Goal: Transaction & Acquisition: Register for event/course

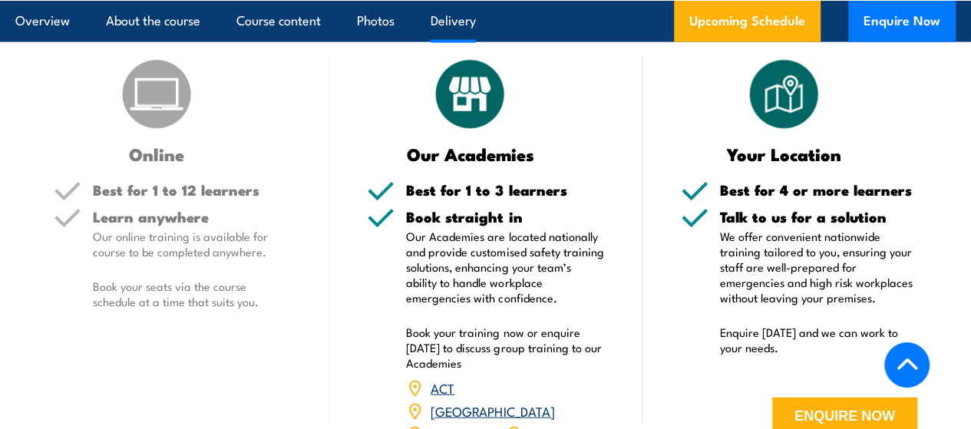
scroll to position [1842, 0]
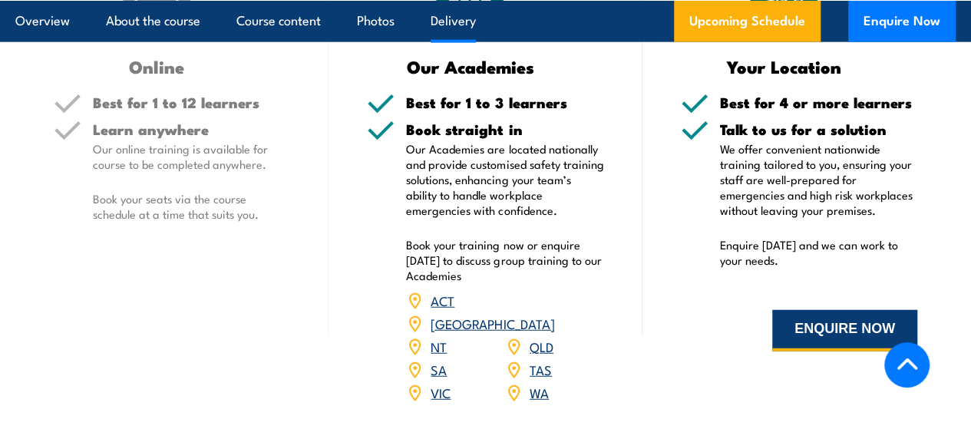
click at [839, 351] on button "ENQUIRE NOW" at bounding box center [844, 330] width 145 height 41
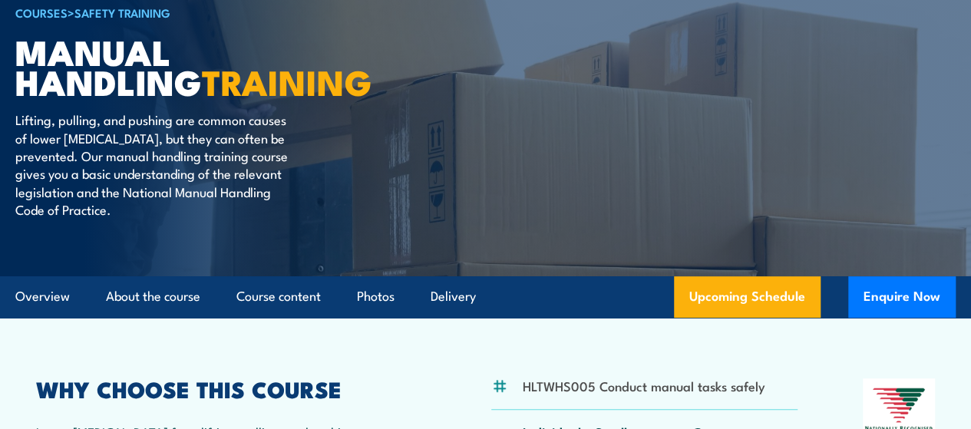
scroll to position [154, 0]
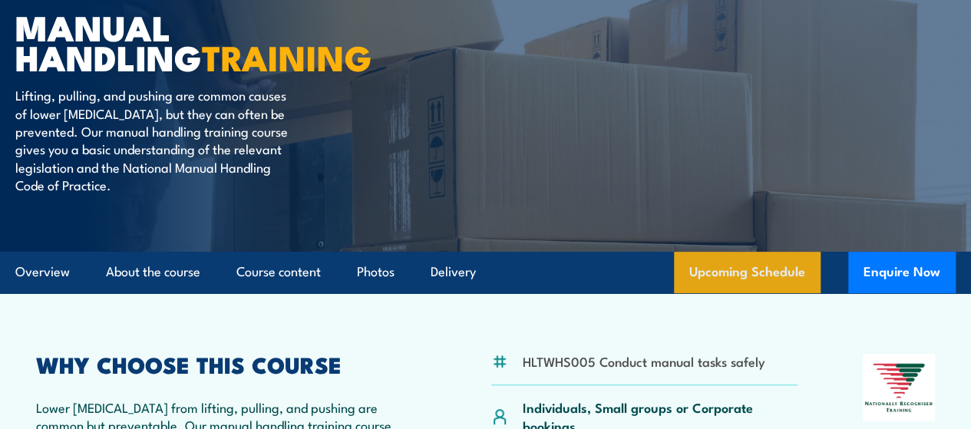
click at [772, 293] on link "Upcoming Schedule" at bounding box center [747, 272] width 147 height 41
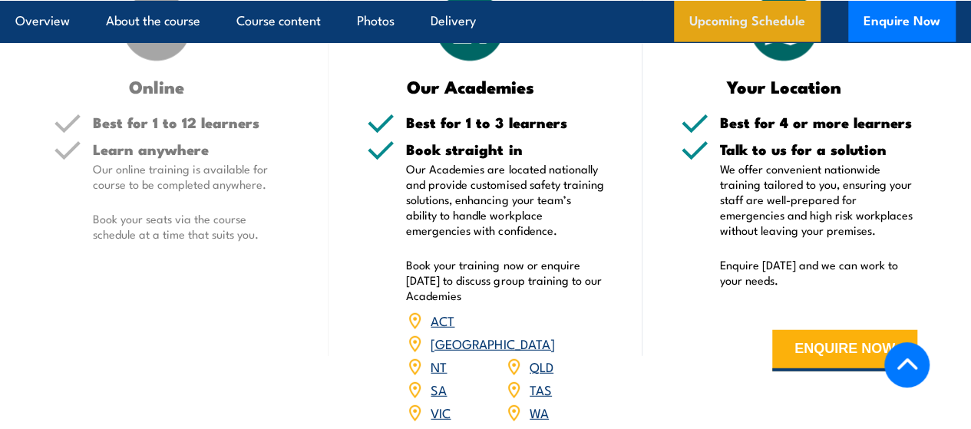
scroll to position [2328, 0]
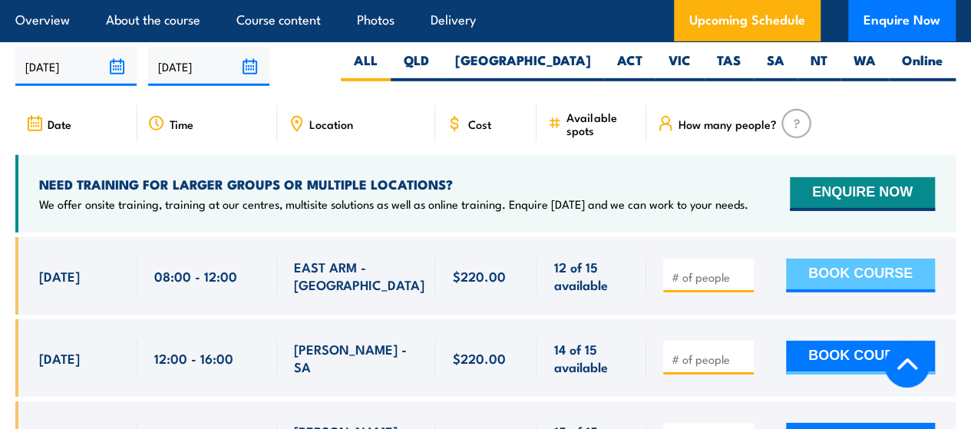
click at [835, 260] on button "BOOK COURSE" at bounding box center [860, 276] width 149 height 34
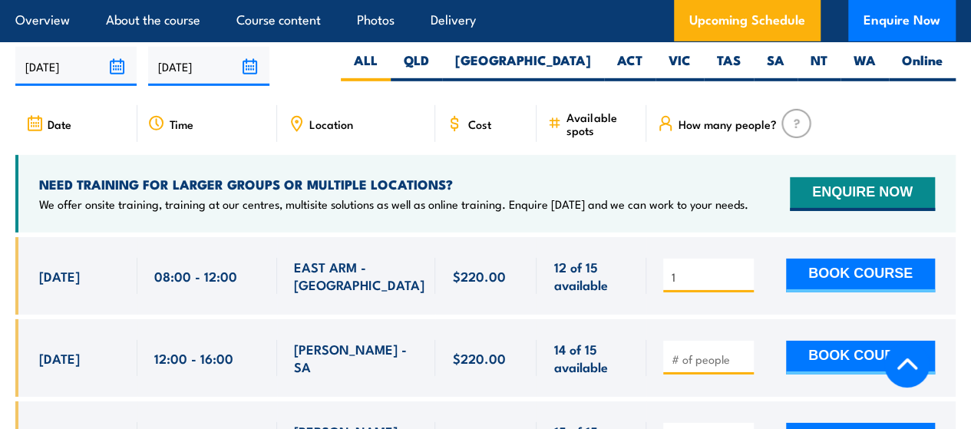
click at [742, 269] on input "1" at bounding box center [710, 276] width 77 height 15
type input "2"
click at [742, 269] on input "2" at bounding box center [710, 276] width 77 height 15
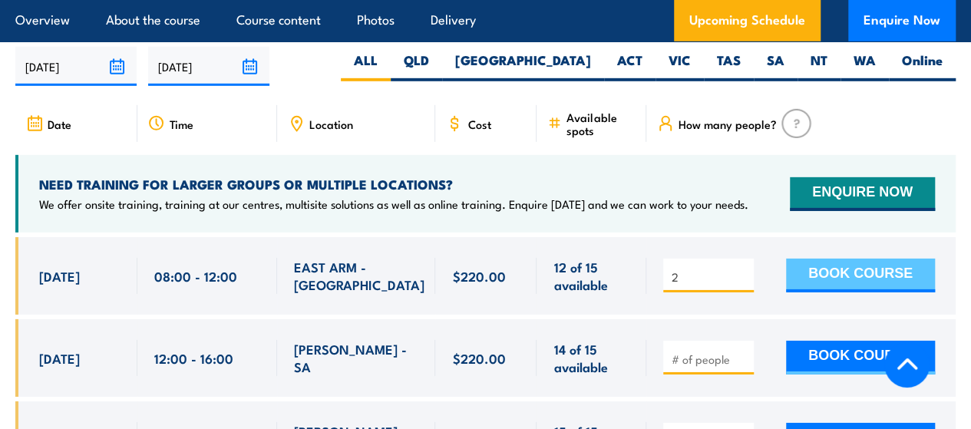
click at [824, 268] on button "BOOK COURSE" at bounding box center [860, 276] width 149 height 34
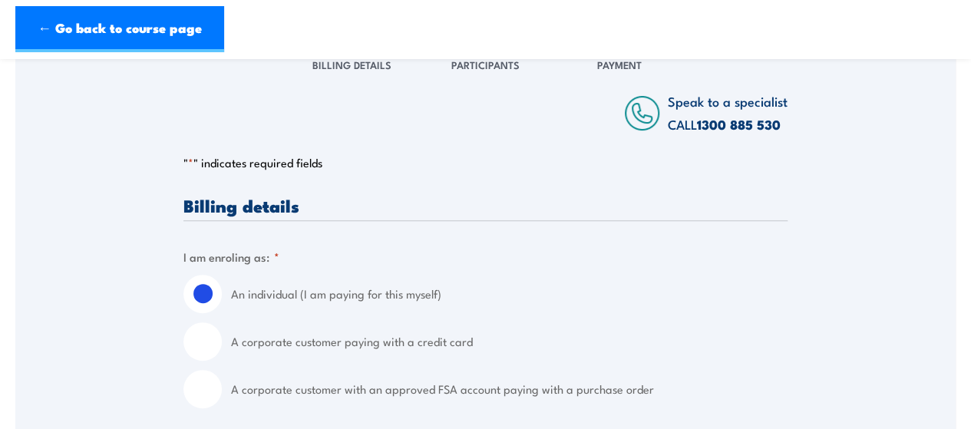
scroll to position [230, 0]
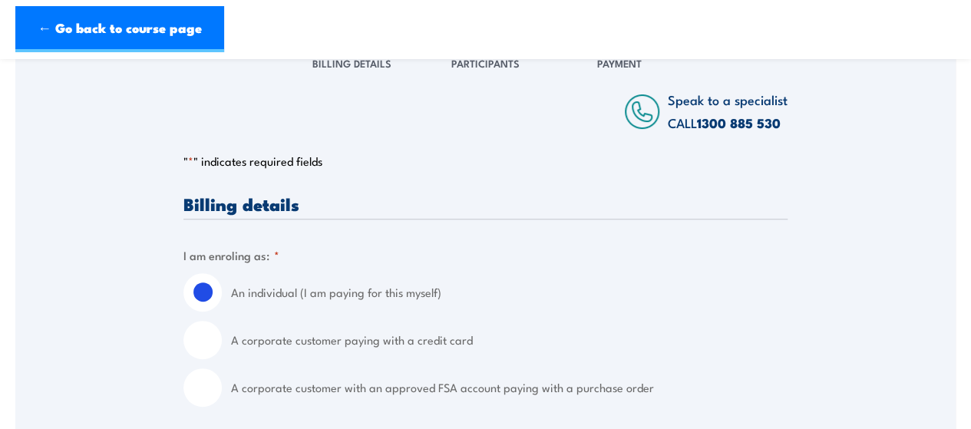
click at [192, 341] on input "A corporate customer paying with a credit card" at bounding box center [202, 340] width 38 height 38
radio input "true"
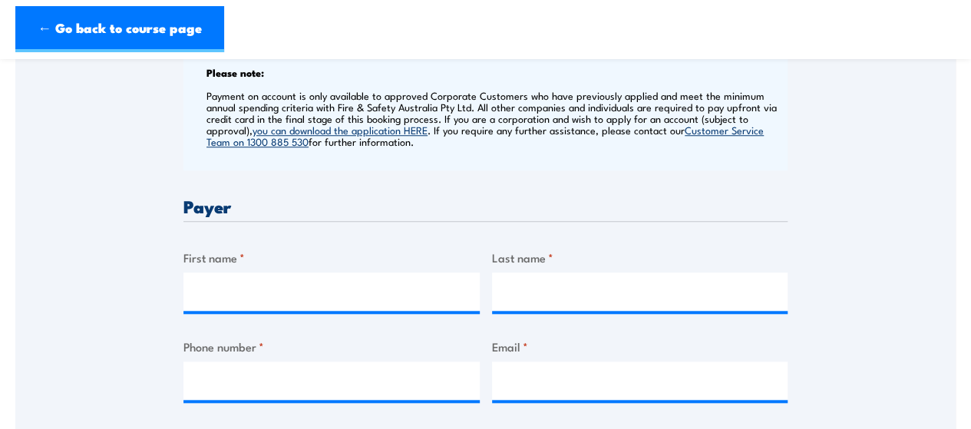
scroll to position [614, 0]
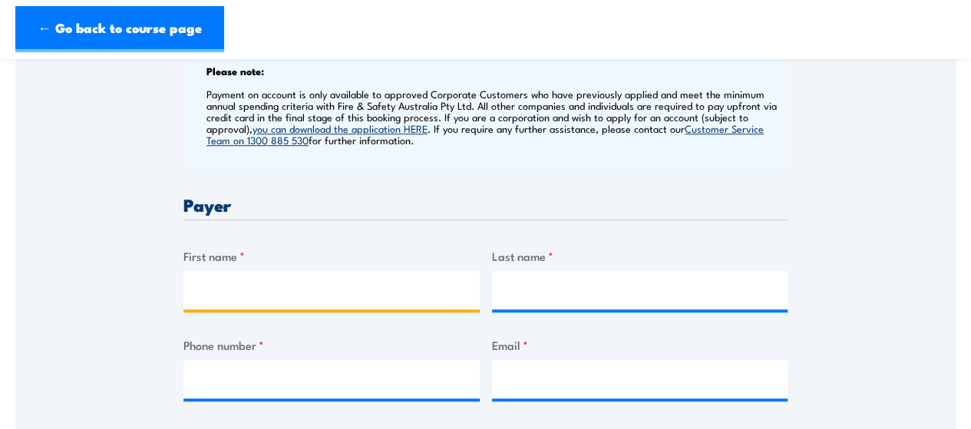
click at [287, 289] on input "First name *" at bounding box center [331, 290] width 296 height 38
type input "Joel"
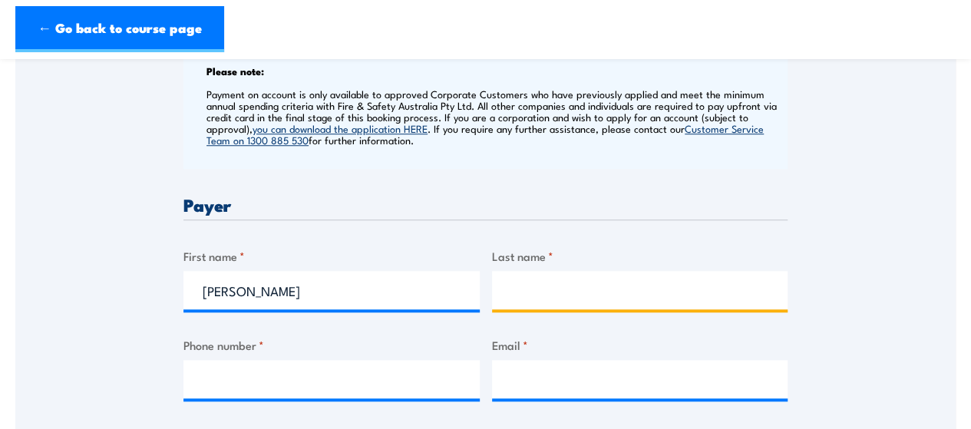
type input "Buggy"
type input "0403762308"
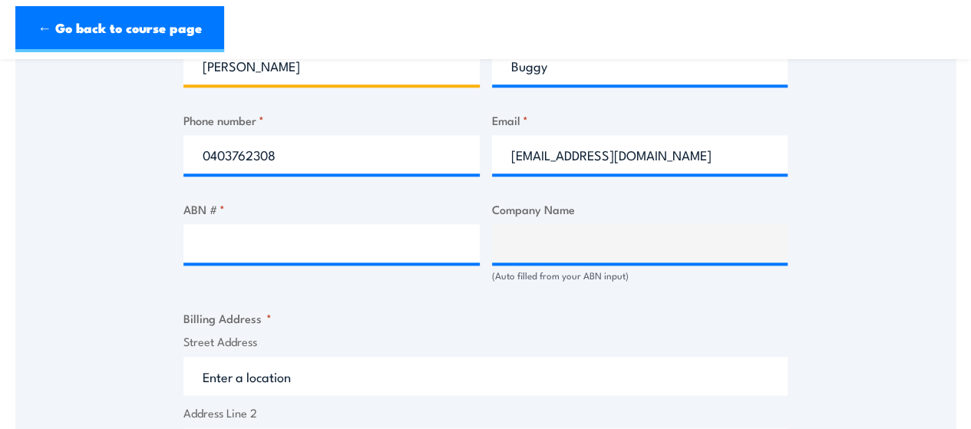
scroll to position [844, 0]
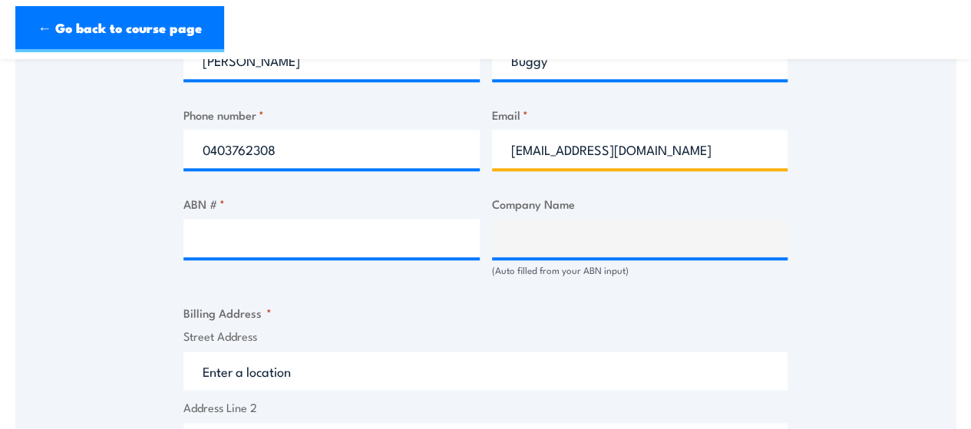
click at [531, 149] on input "joelbuggy@gmail.com" at bounding box center [640, 149] width 296 height 38
click at [631, 154] on input "joel.buggy@sbs.com" at bounding box center [640, 149] width 296 height 38
type input "joel.buggy@sbs.com.au"
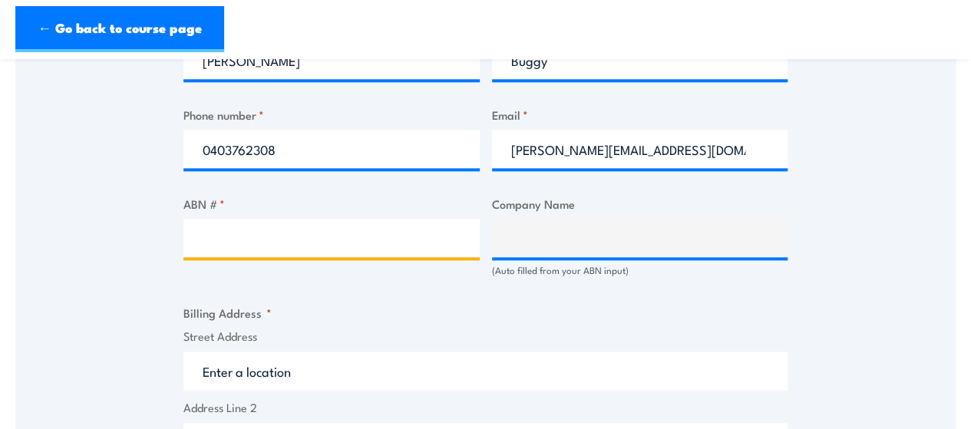
click at [365, 244] on input "ABN # *" at bounding box center [331, 238] width 296 height 38
click at [304, 245] on input "ABN # *" at bounding box center [331, 238] width 296 height 38
paste input "91 314 398 574"
type input "91 314 398 574"
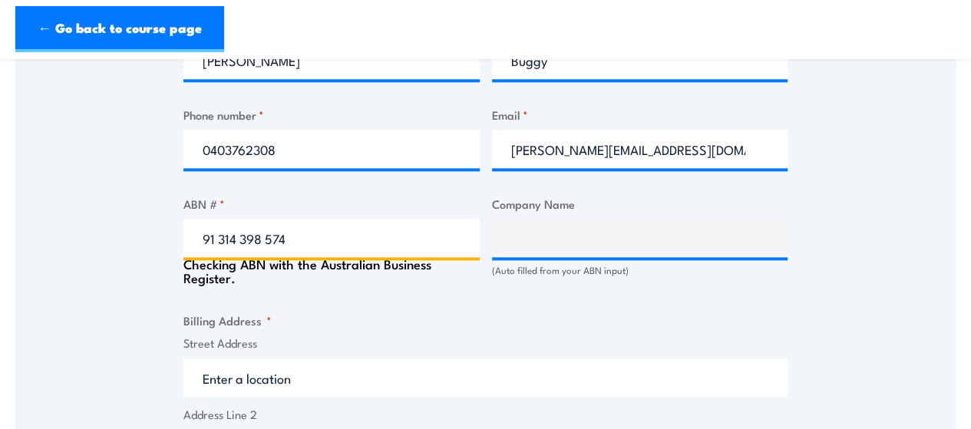
type input "SPECIAL BROADCASTING SERVICE CORPORATION"
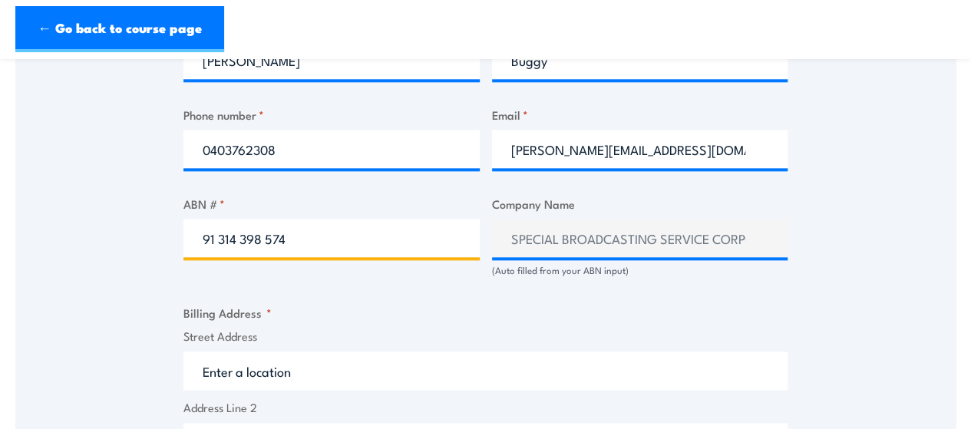
type input "91 314 398 574"
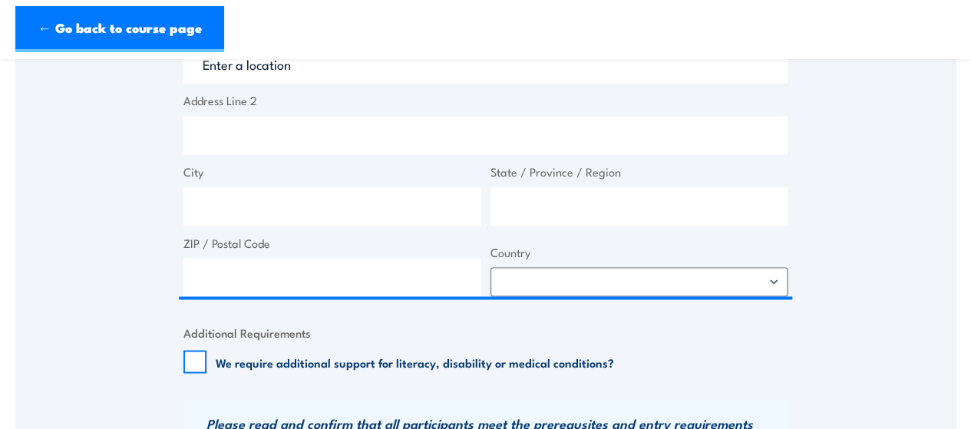
scroll to position [1075, 0]
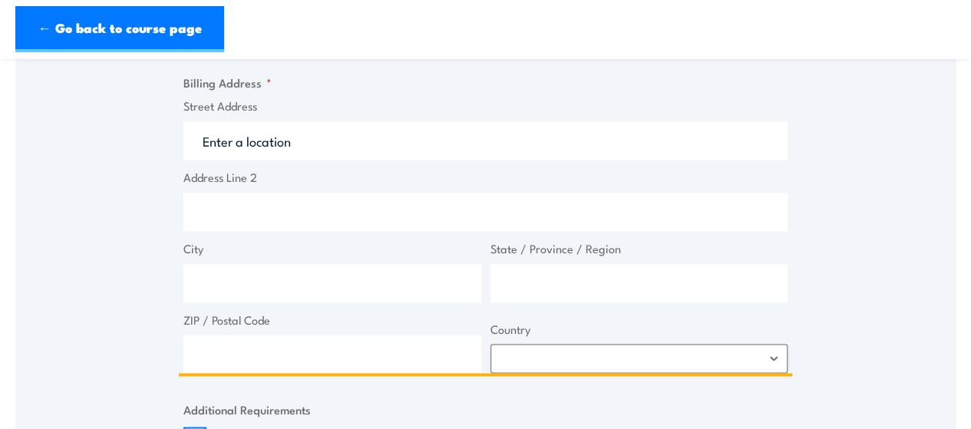
click at [290, 145] on input "Street Address" at bounding box center [485, 140] width 604 height 38
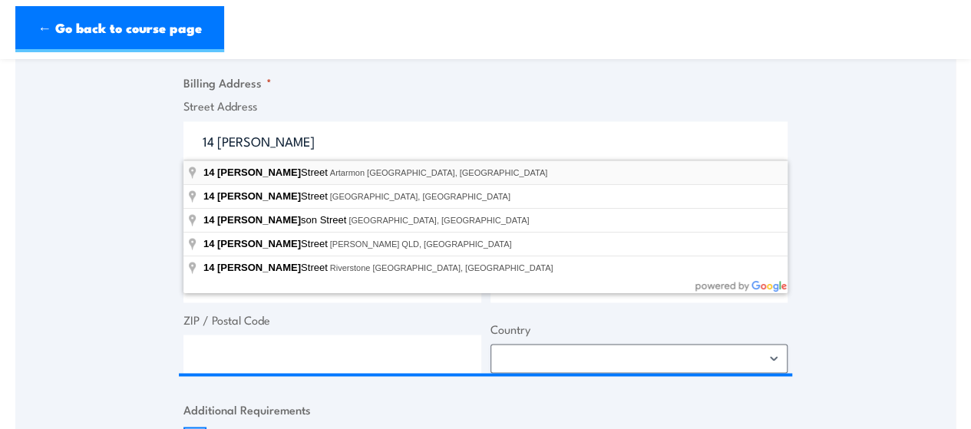
type input "14 Herbert Street, Artarmon NSW, Australia"
type input "14 Herbert St"
type input "Artarmon"
type input "New South Wales"
type input "2064"
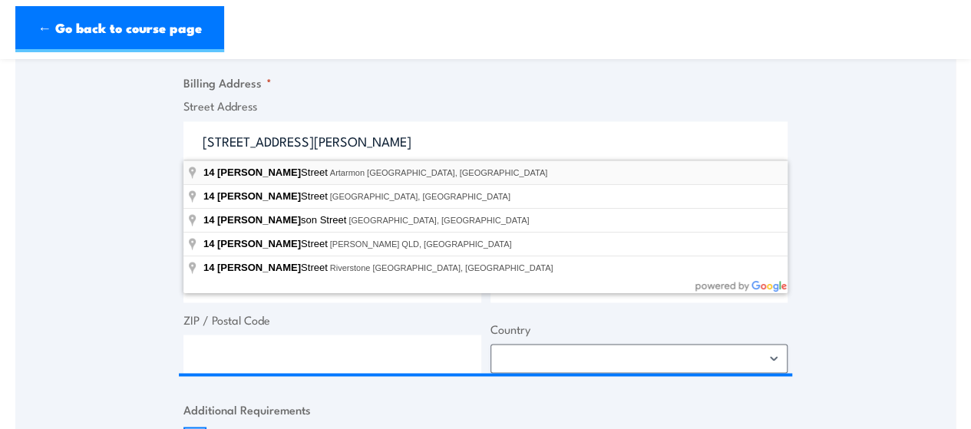
select select "Australia"
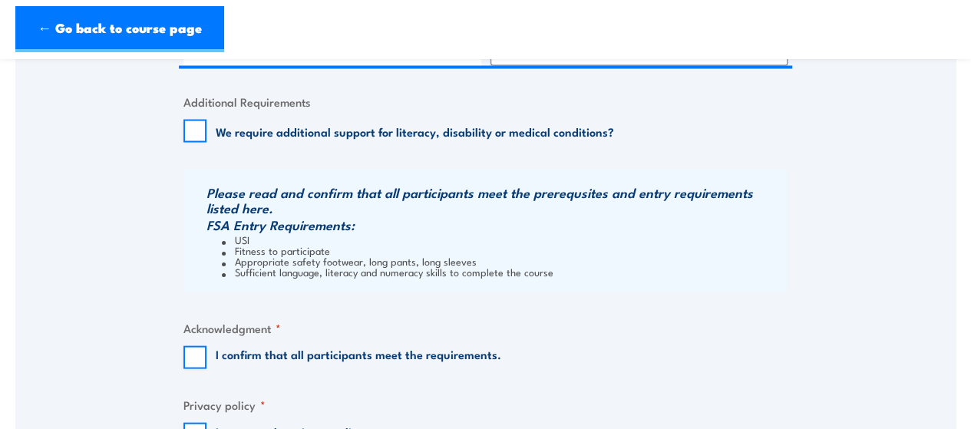
scroll to position [1459, 0]
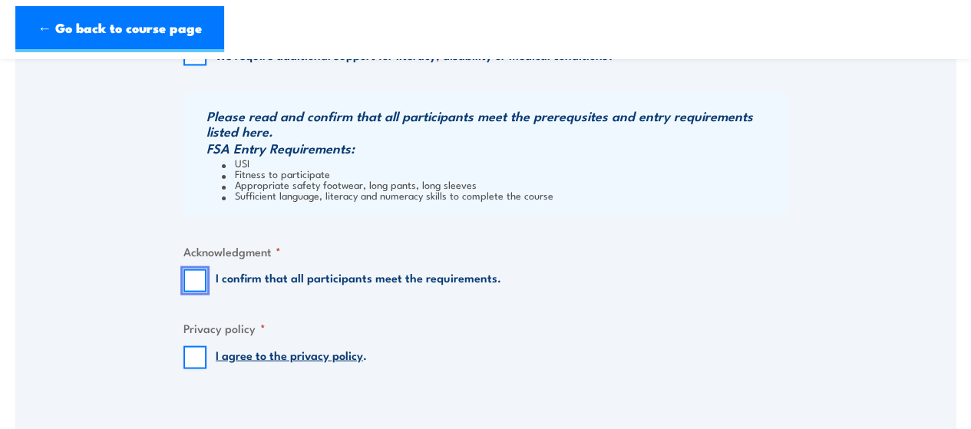
click at [198, 282] on input "I confirm that all participants meet the requirements." at bounding box center [194, 280] width 23 height 23
checkbox input "true"
click at [188, 359] on input "I agree to the privacy policy ." at bounding box center [194, 357] width 23 height 23
checkbox input "true"
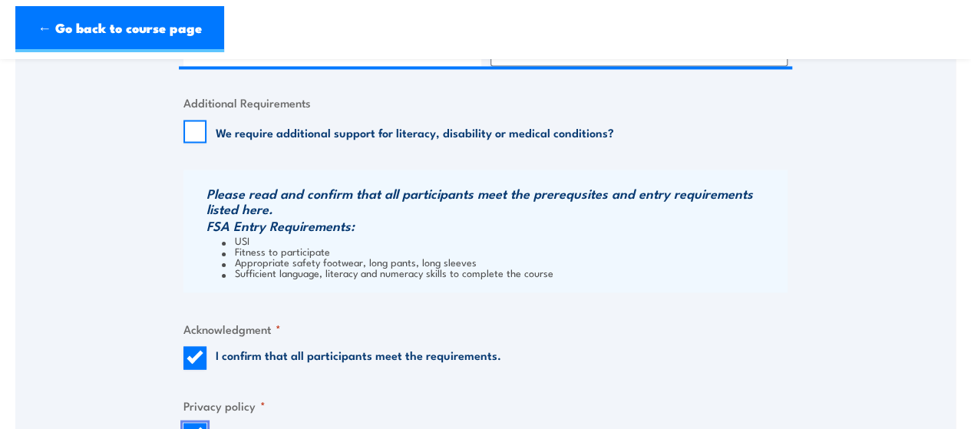
scroll to position [1689, 0]
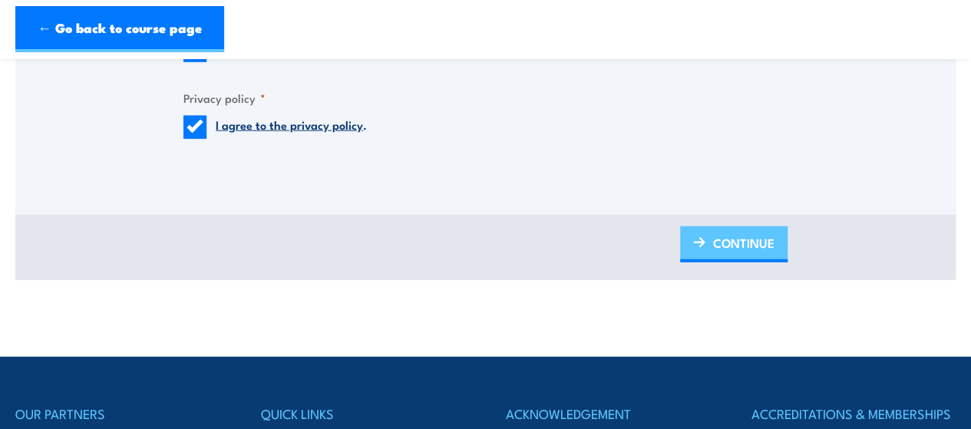
click at [742, 241] on span "CONTINUE" at bounding box center [743, 243] width 61 height 41
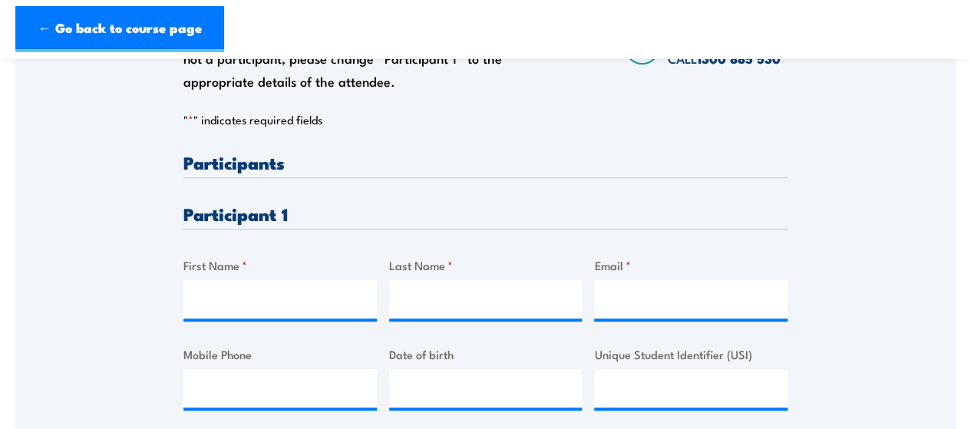
scroll to position [384, 0]
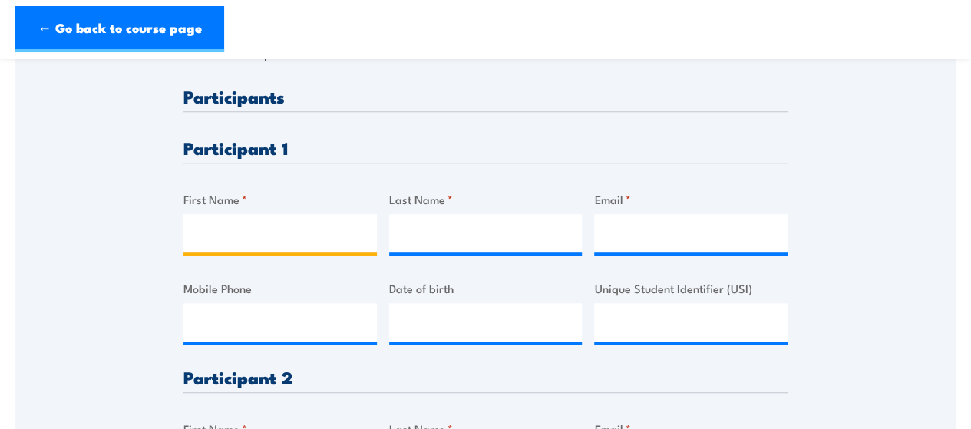
click at [300, 246] on input "First Name *" at bounding box center [279, 233] width 193 height 38
type input "Emma"
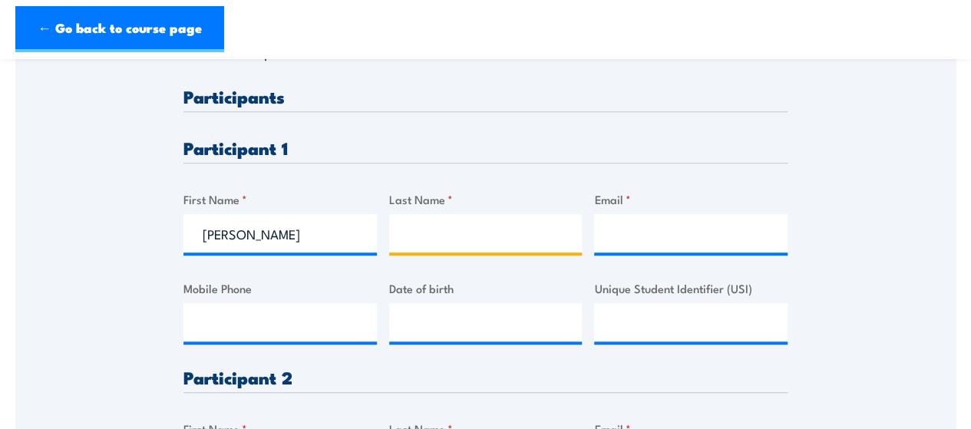
click at [393, 233] on input "Last Name *" at bounding box center [485, 233] width 193 height 38
type input "Kellaway"
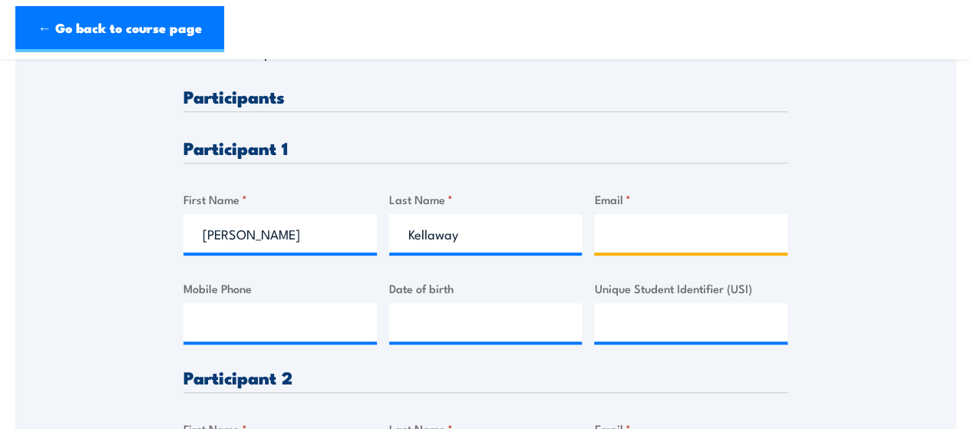
click at [659, 240] on input "Email *" at bounding box center [690, 233] width 193 height 38
type input "emma.kellaway@sbs.com.au"
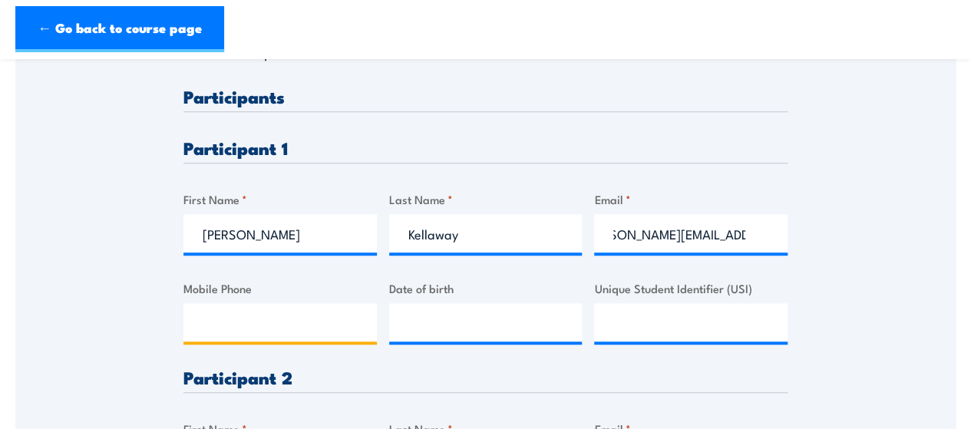
scroll to position [0, 0]
click at [319, 329] on input "Mobile Phone" at bounding box center [279, 322] width 193 height 38
type input "0412238589"
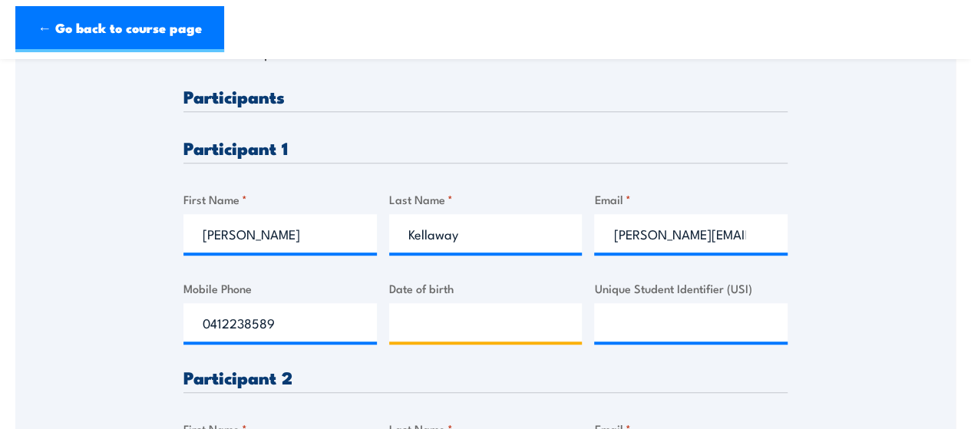
type input "__/__/____"
click at [444, 320] on input "__/__/____" at bounding box center [485, 322] width 193 height 38
type input "4_/__/____"
type input "6"
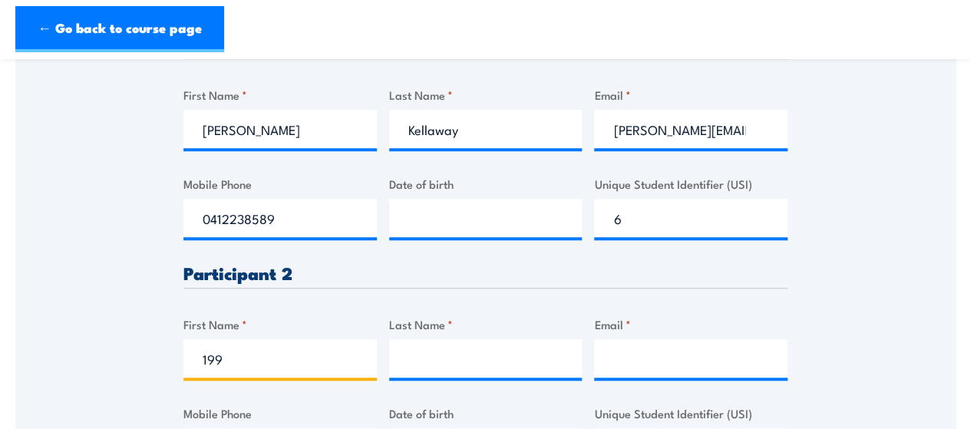
scroll to position [401, 0]
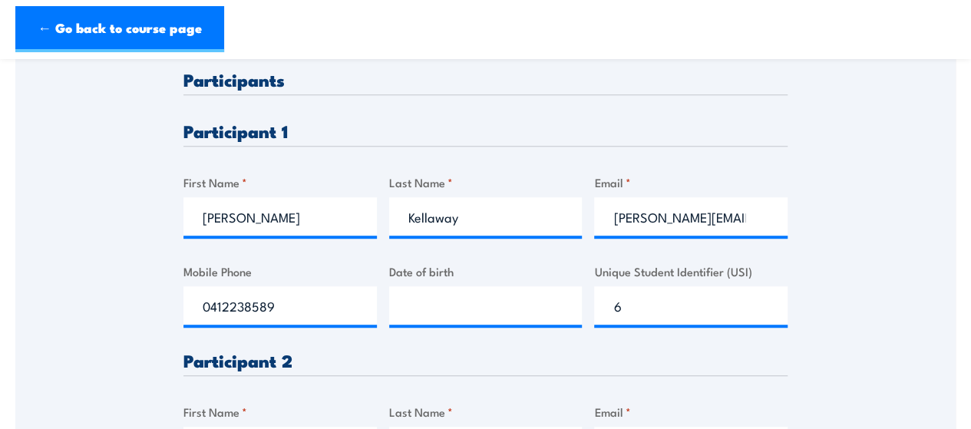
type input "199"
click at [462, 299] on input "__/__/____" at bounding box center [485, 305] width 193 height 38
type input "04/06/1997"
click at [633, 309] on input "6" at bounding box center [690, 305] width 193 height 38
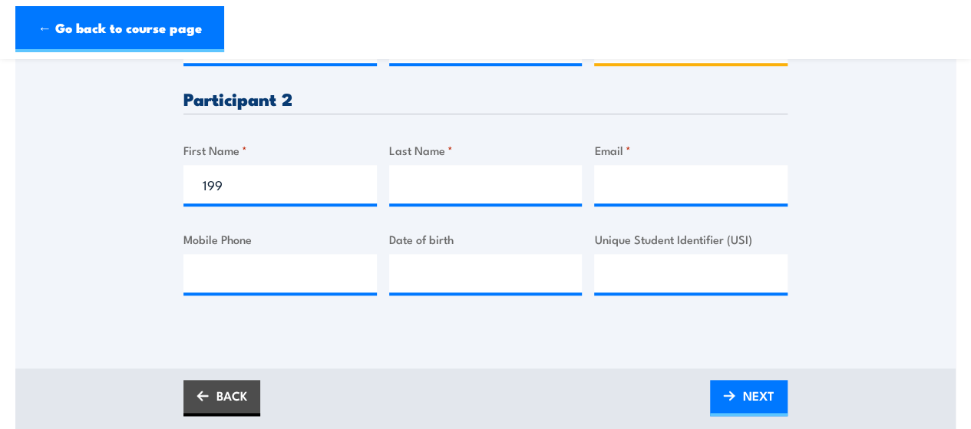
scroll to position [631, 0]
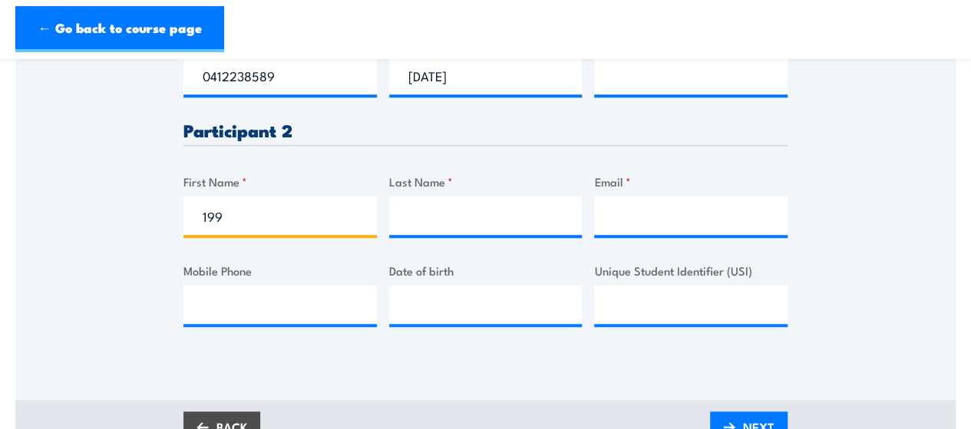
click at [244, 207] on input "199" at bounding box center [279, 216] width 193 height 38
type input "1"
type input "Erik"
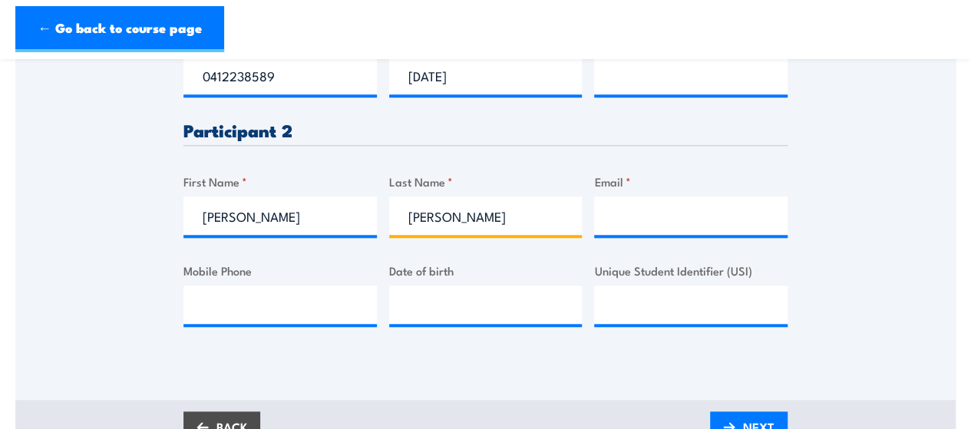
type input "Havnen"
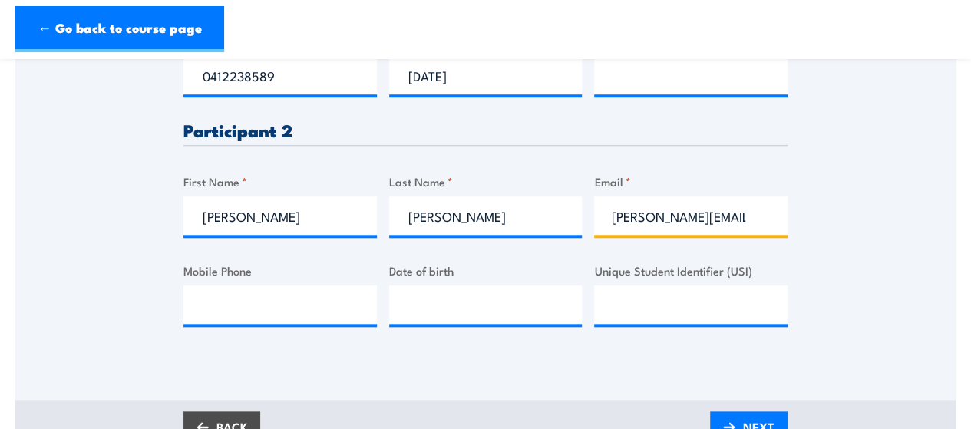
scroll to position [0, 9]
type input "erik.havnen@sbs.com.au"
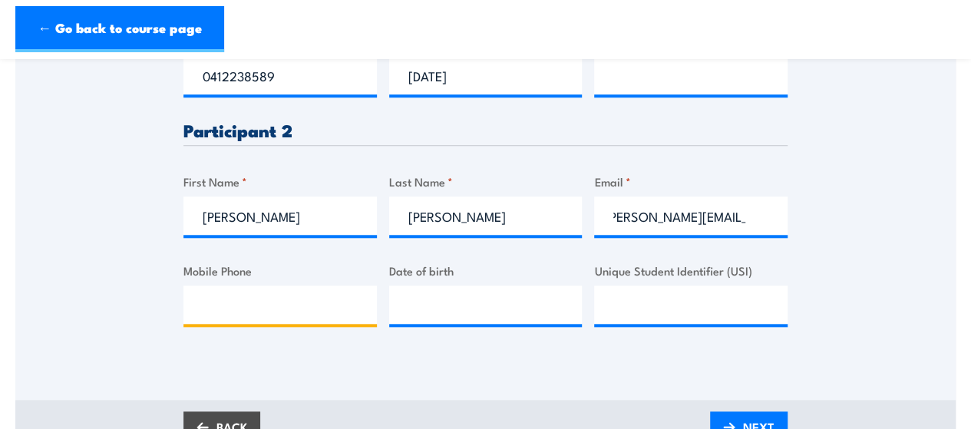
scroll to position [0, 0]
click at [253, 311] on input "Mobile Phone" at bounding box center [279, 305] width 193 height 38
type input "0475000535"
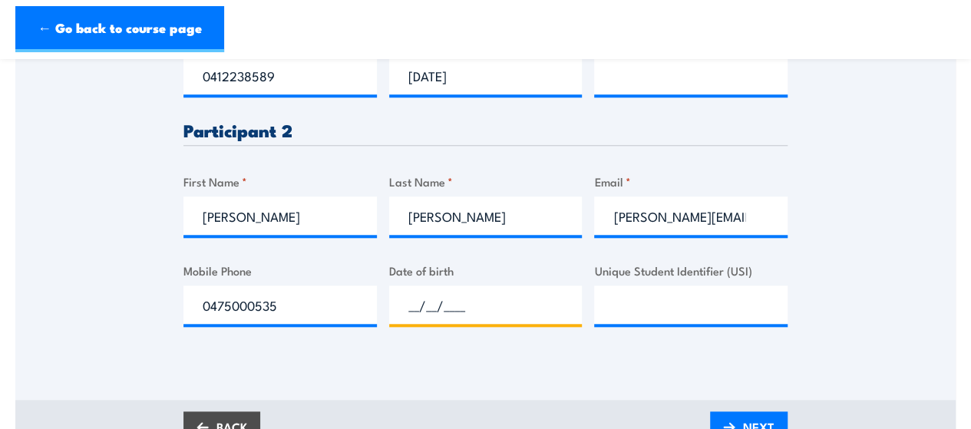
click at [511, 317] on input "__/__/____" at bounding box center [485, 305] width 193 height 38
type input "26/09/1961"
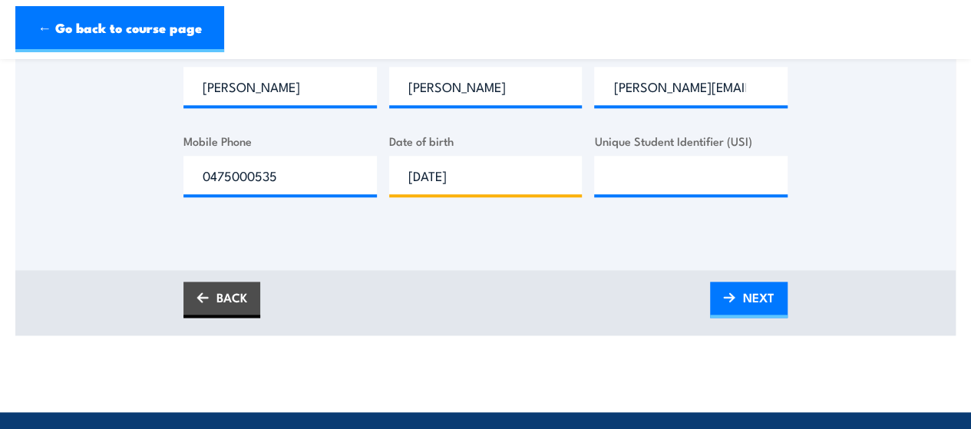
scroll to position [785, 0]
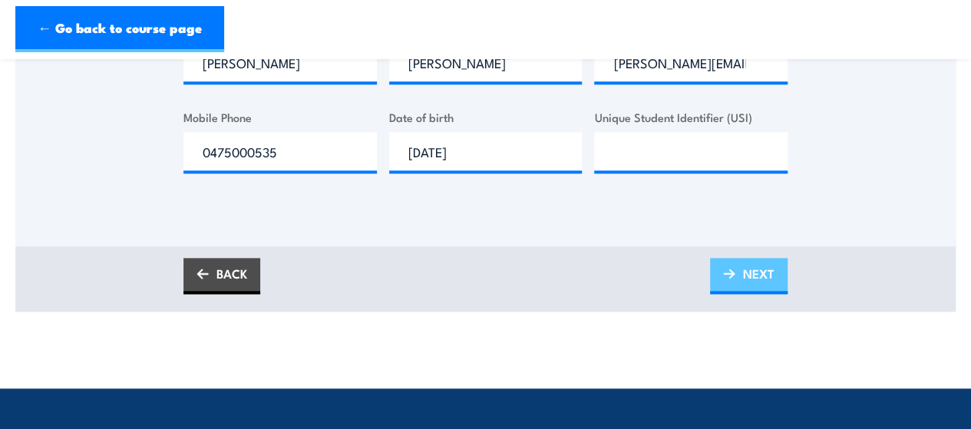
click at [745, 273] on span "NEXT" at bounding box center [758, 273] width 31 height 41
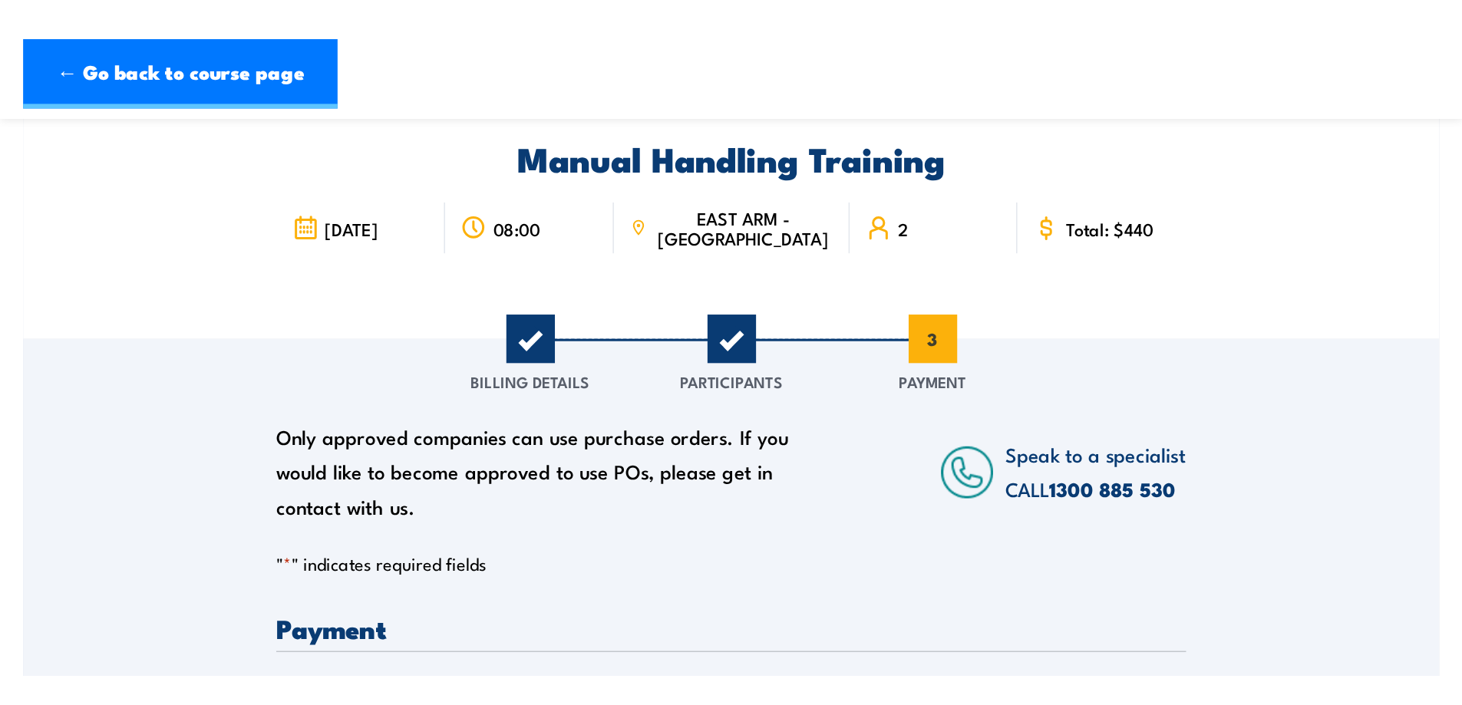
scroll to position [0, 0]
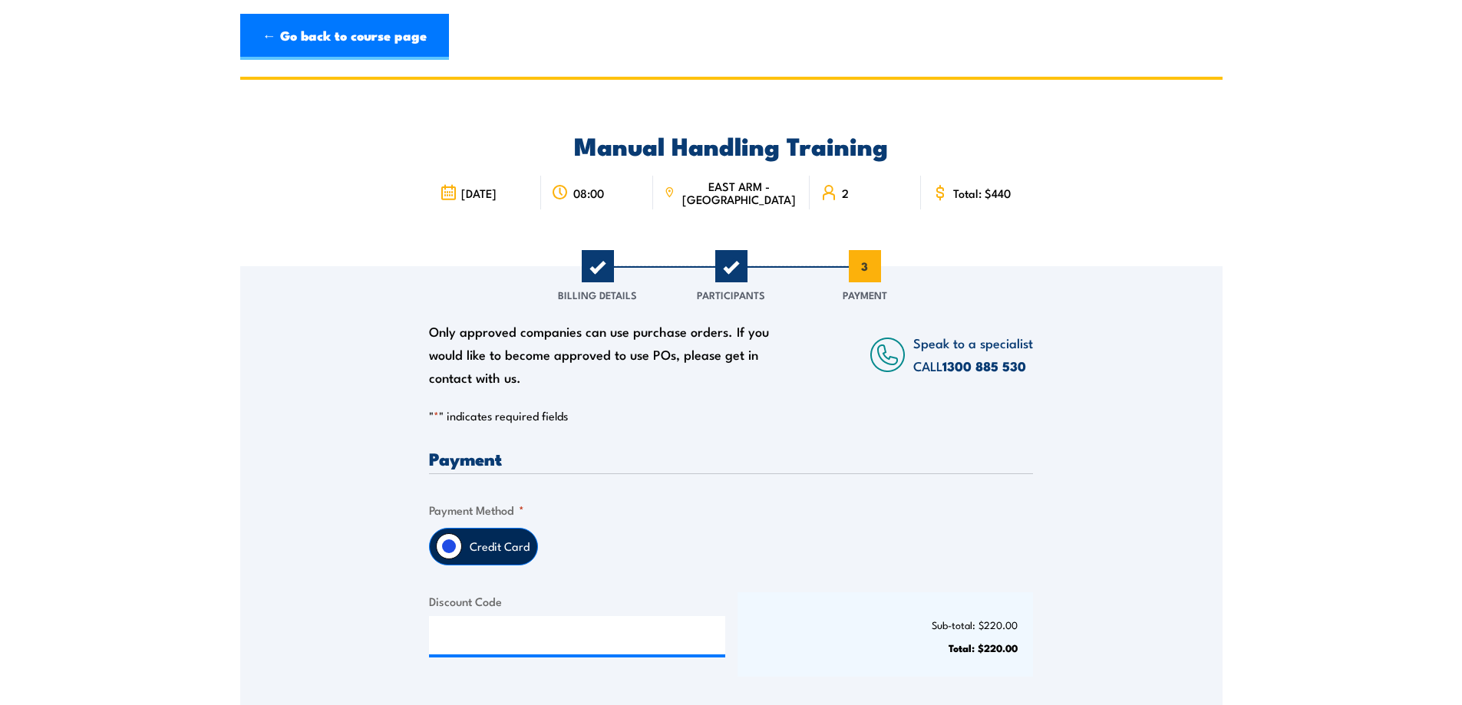
click at [477, 428] on label "Credit Card" at bounding box center [499, 547] width 75 height 36
click at [462, 428] on input "Credit Card" at bounding box center [449, 547] width 26 height 26
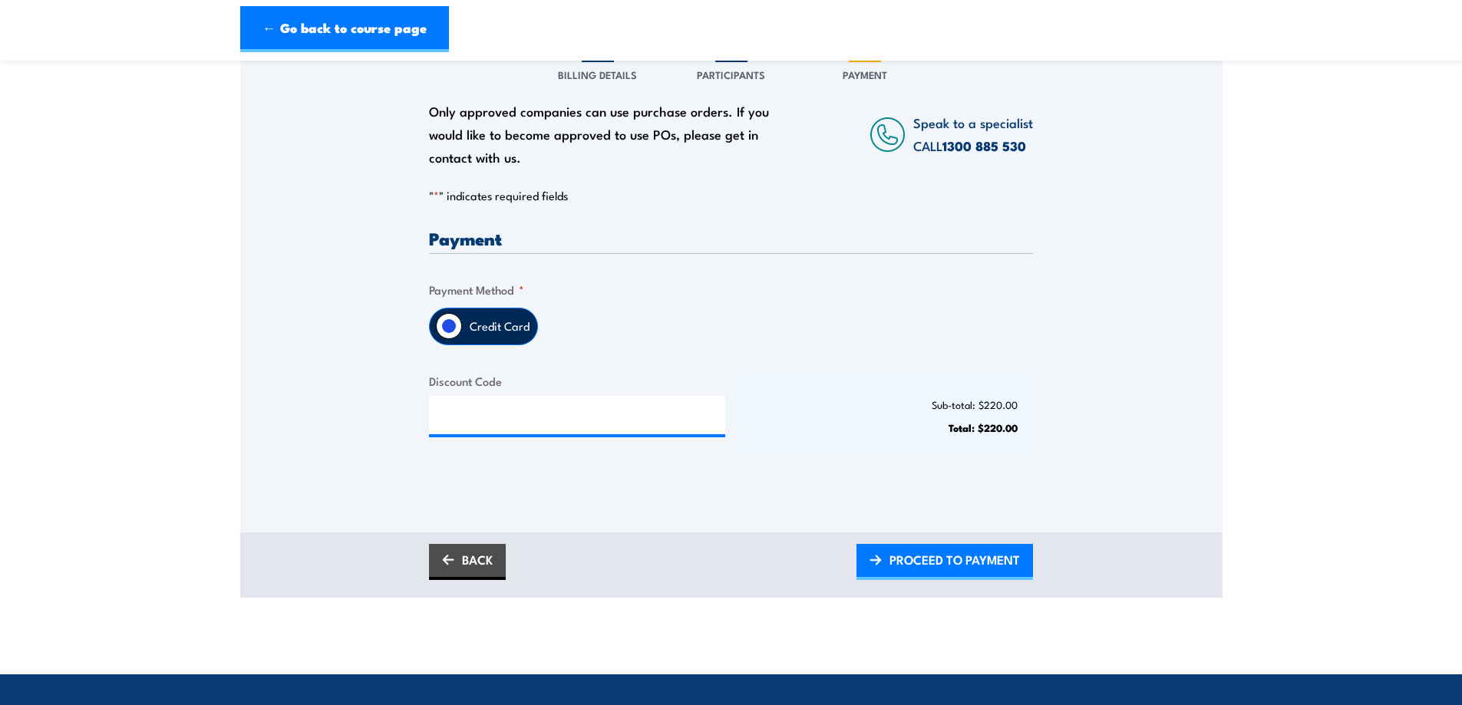
scroll to position [230, 0]
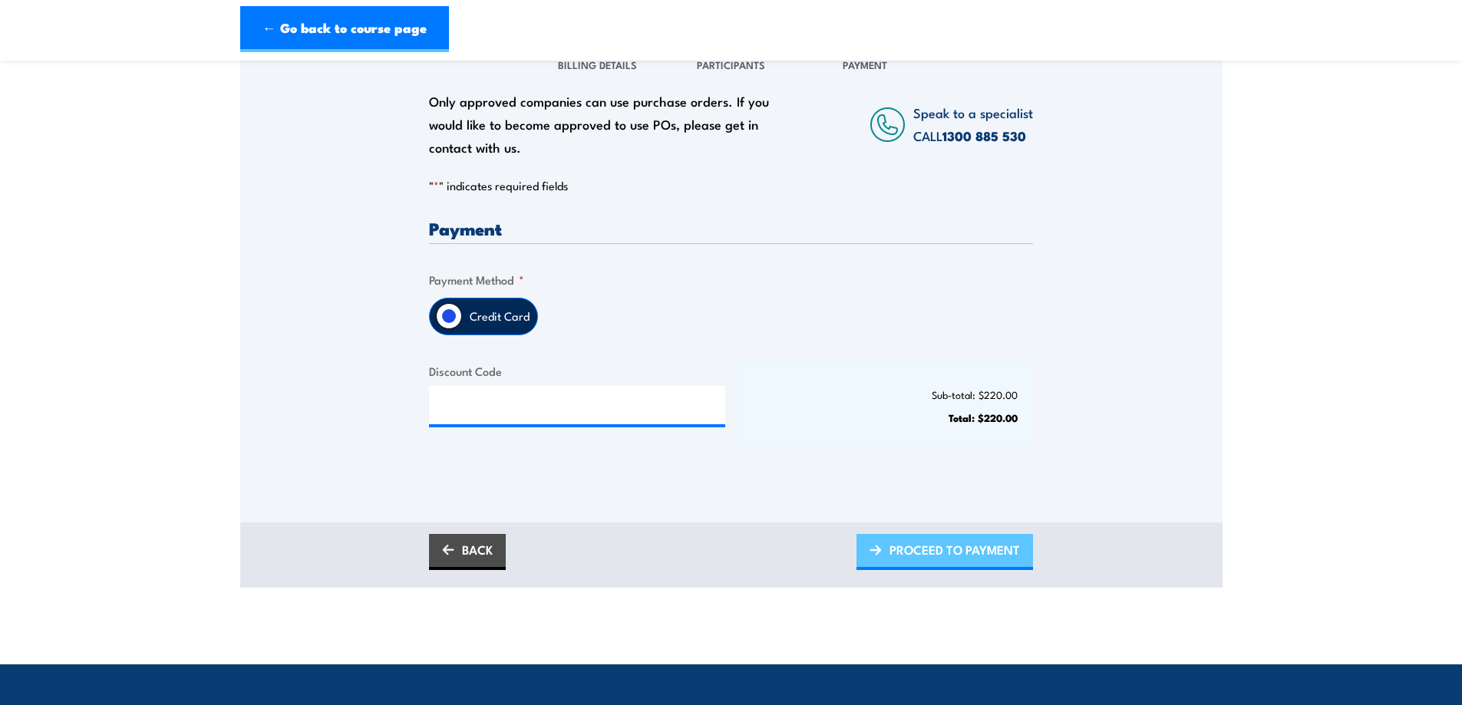
click at [904, 428] on span "PROCEED TO PAYMENT" at bounding box center [955, 550] width 131 height 41
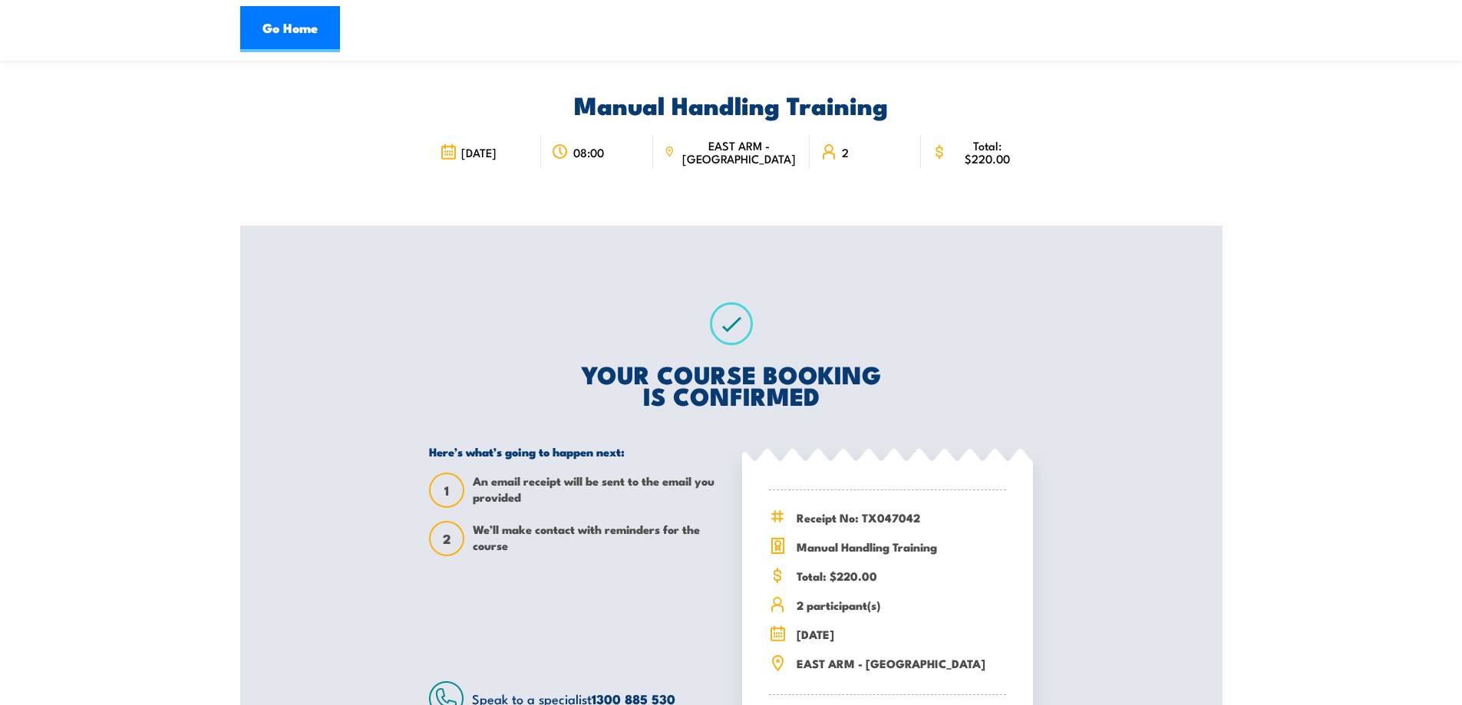
scroll to position [77, 0]
